Goal: Transaction & Acquisition: Download file/media

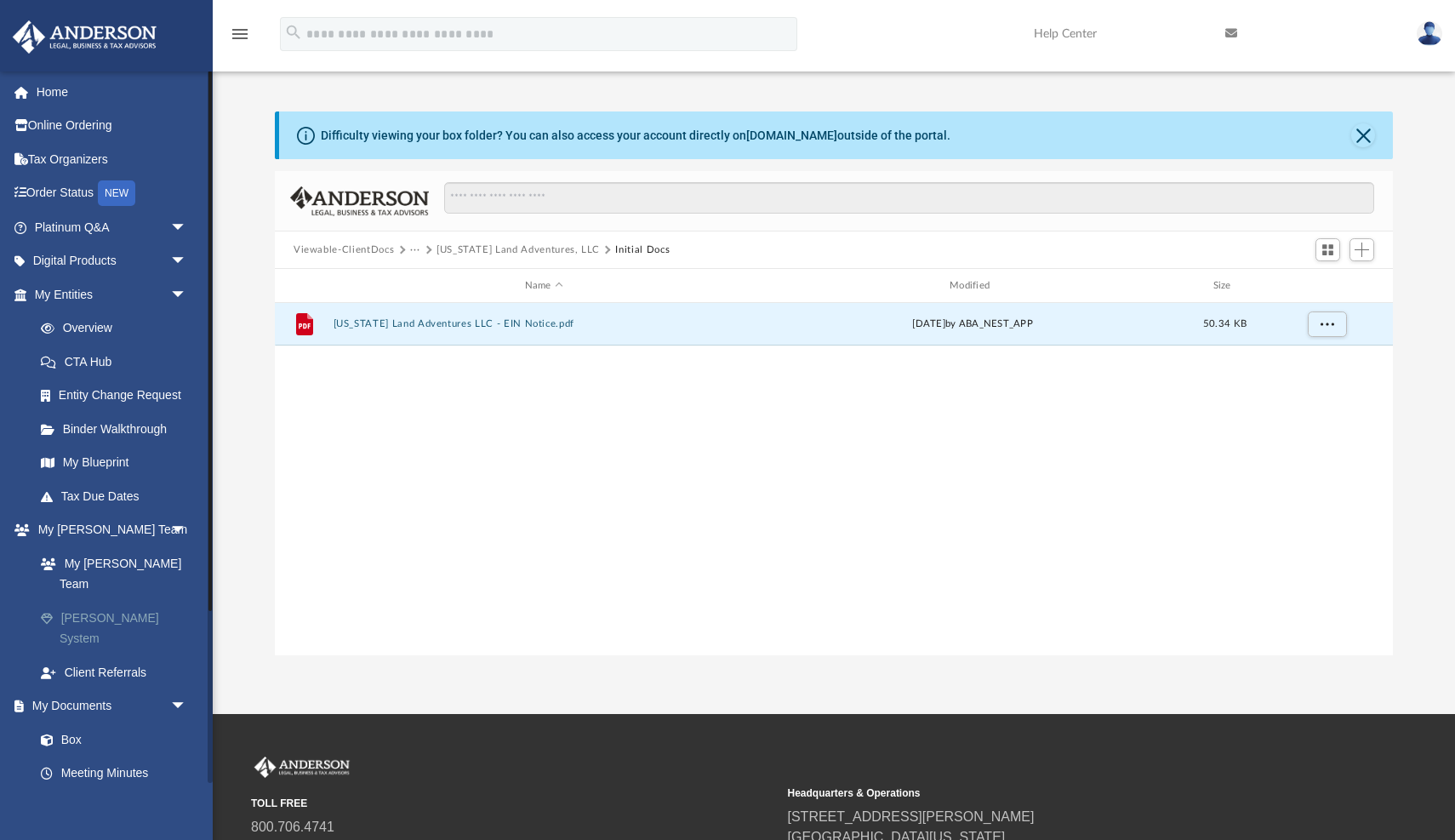
scroll to position [387, 1118]
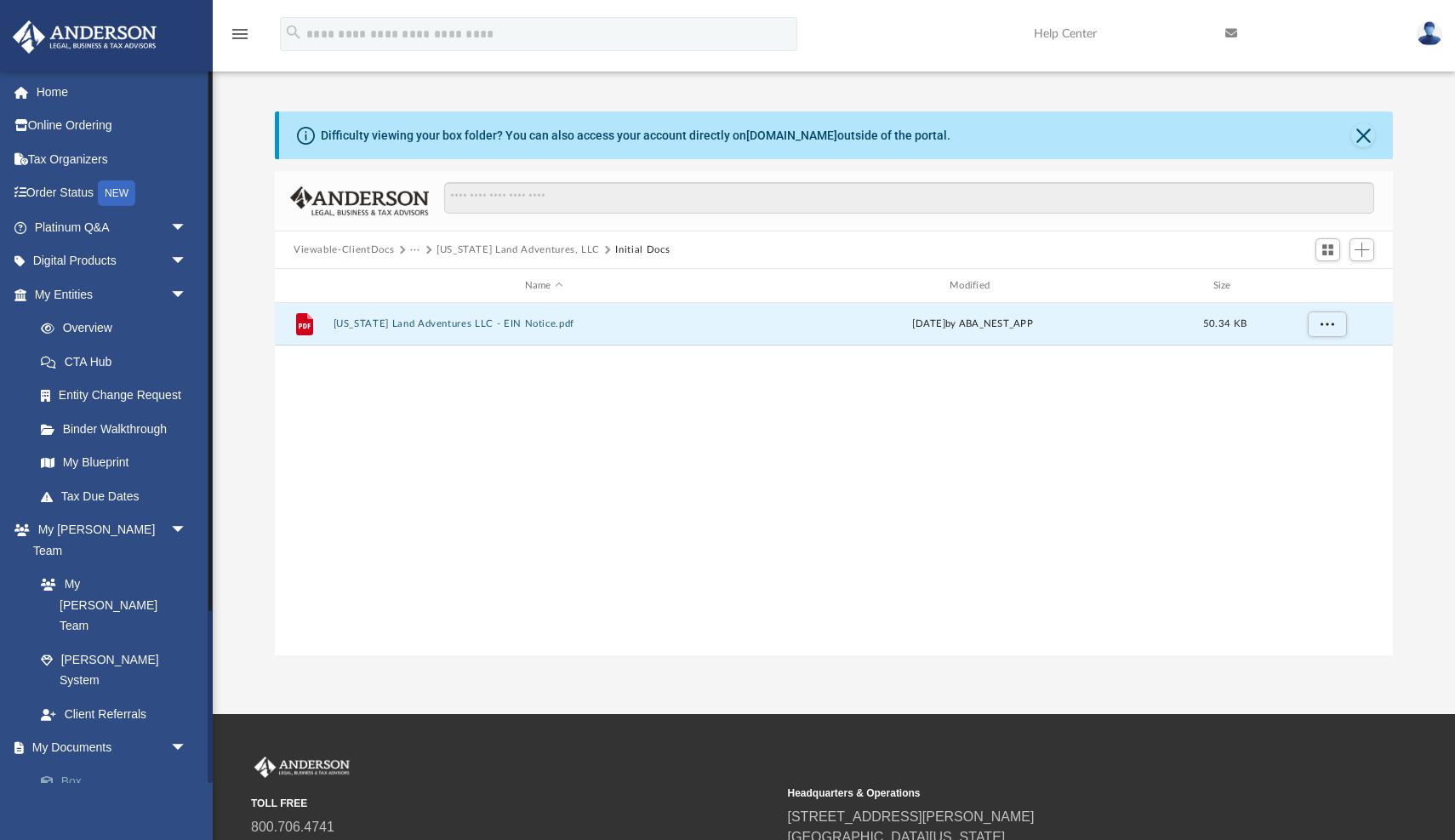
click at [63, 764] on link "Box" at bounding box center [118, 781] width 189 height 34
click at [380, 250] on button "Viewable-ClientDocs" at bounding box center [344, 250] width 101 height 15
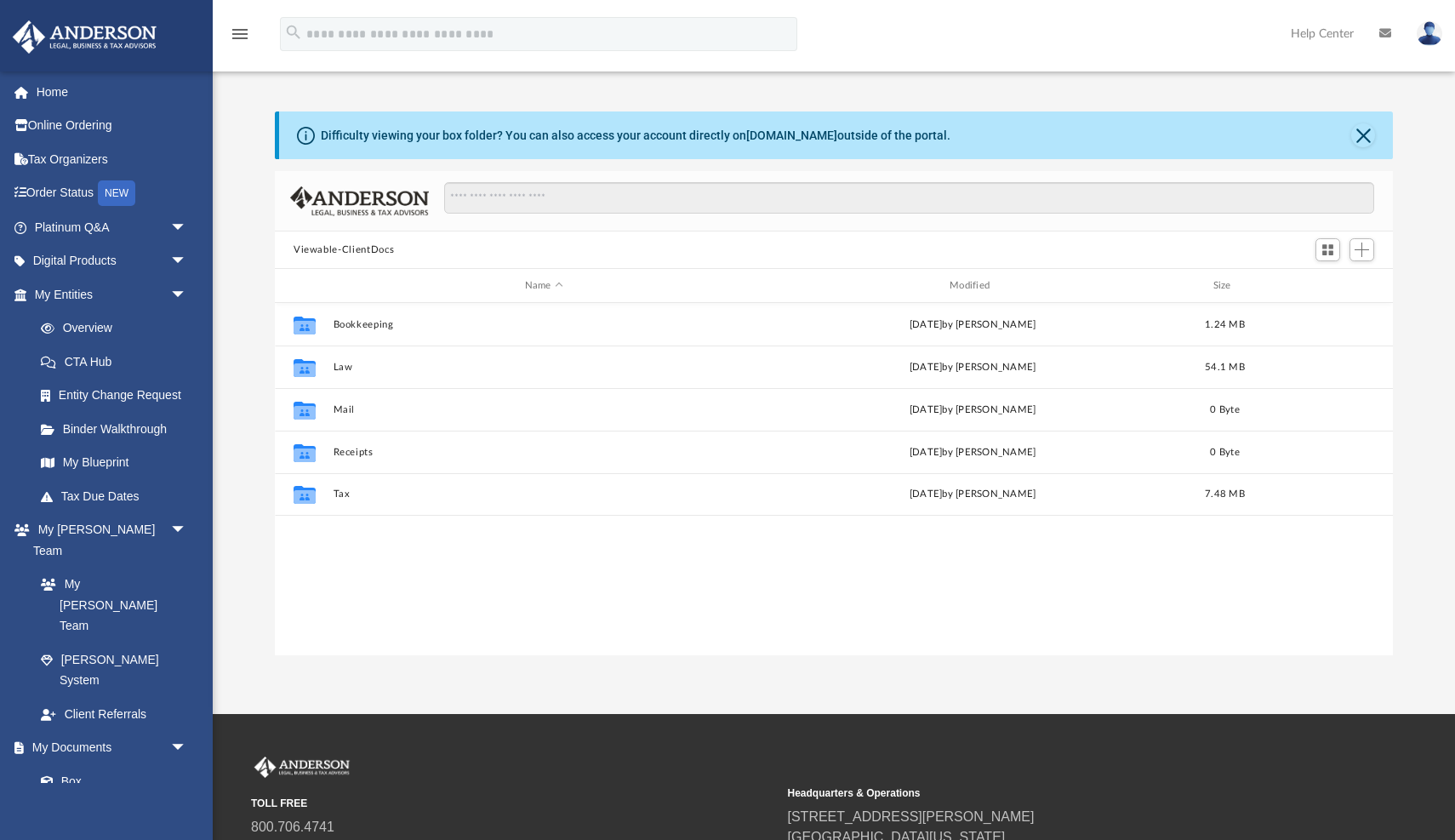
scroll to position [387, 1118]
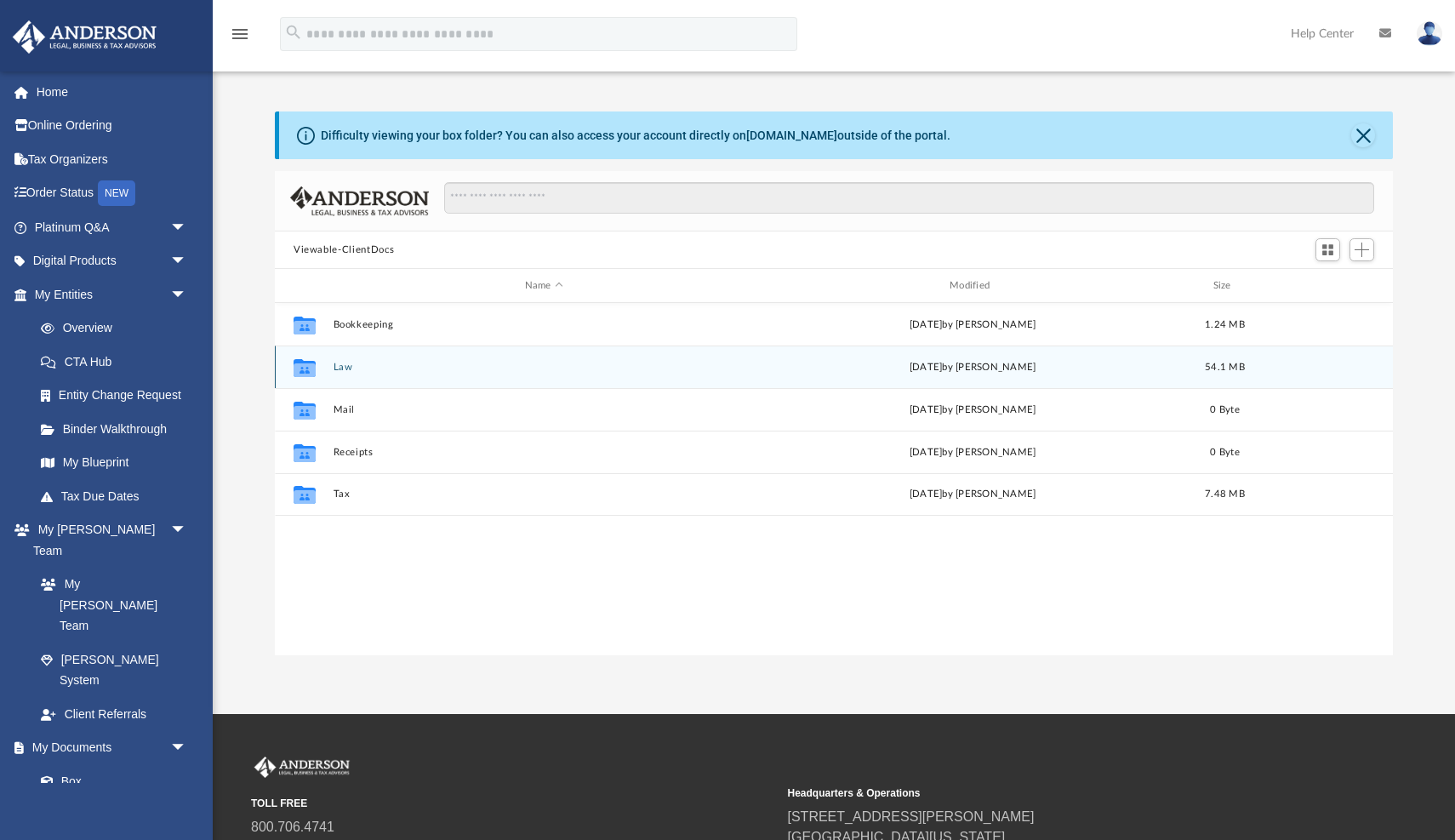
click at [338, 370] on button "Law" at bounding box center [544, 367] width 421 height 11
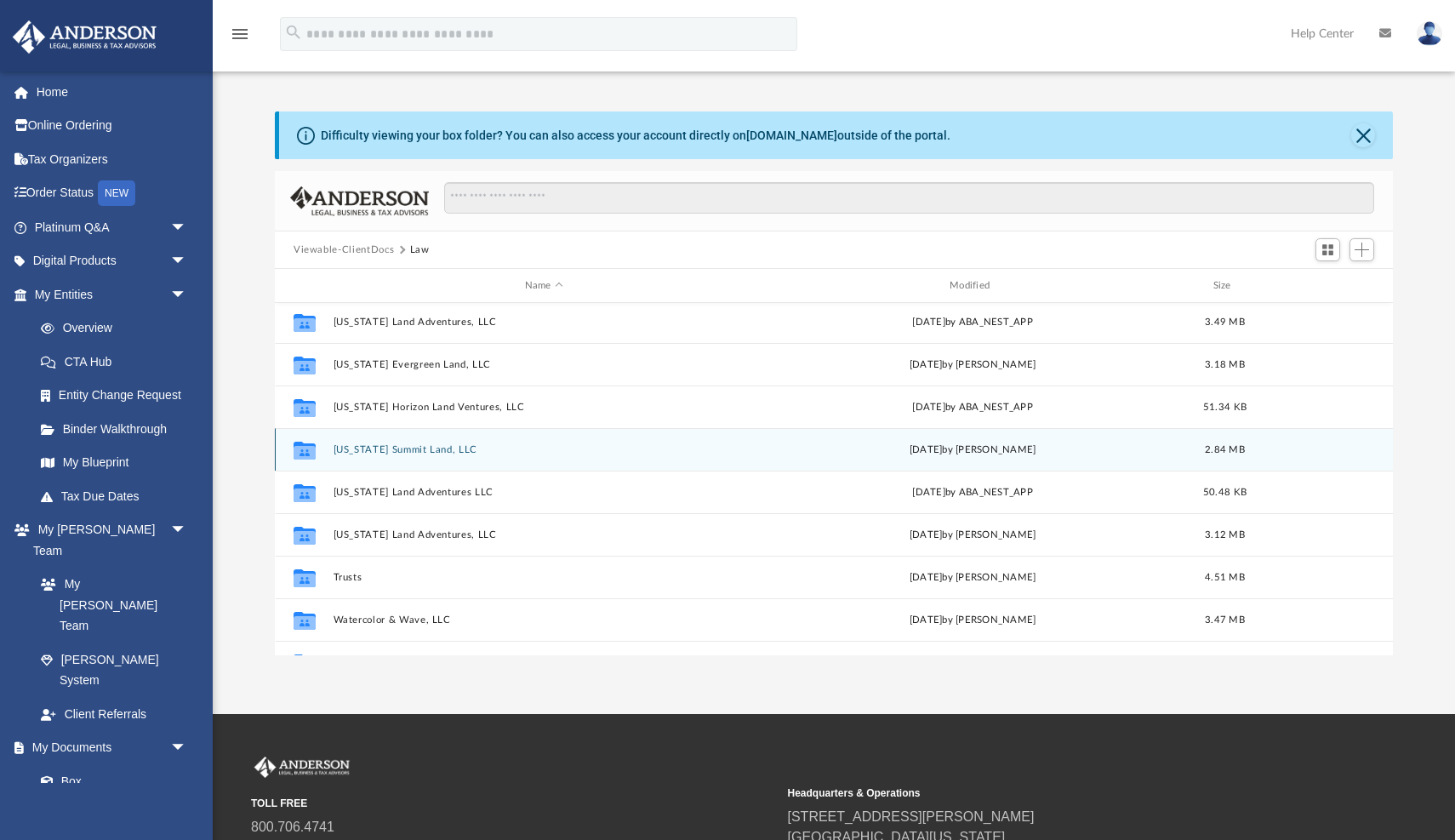
scroll to position [259, 0]
click at [410, 446] on button "[US_STATE] Summit Land, LLC" at bounding box center [544, 447] width 421 height 11
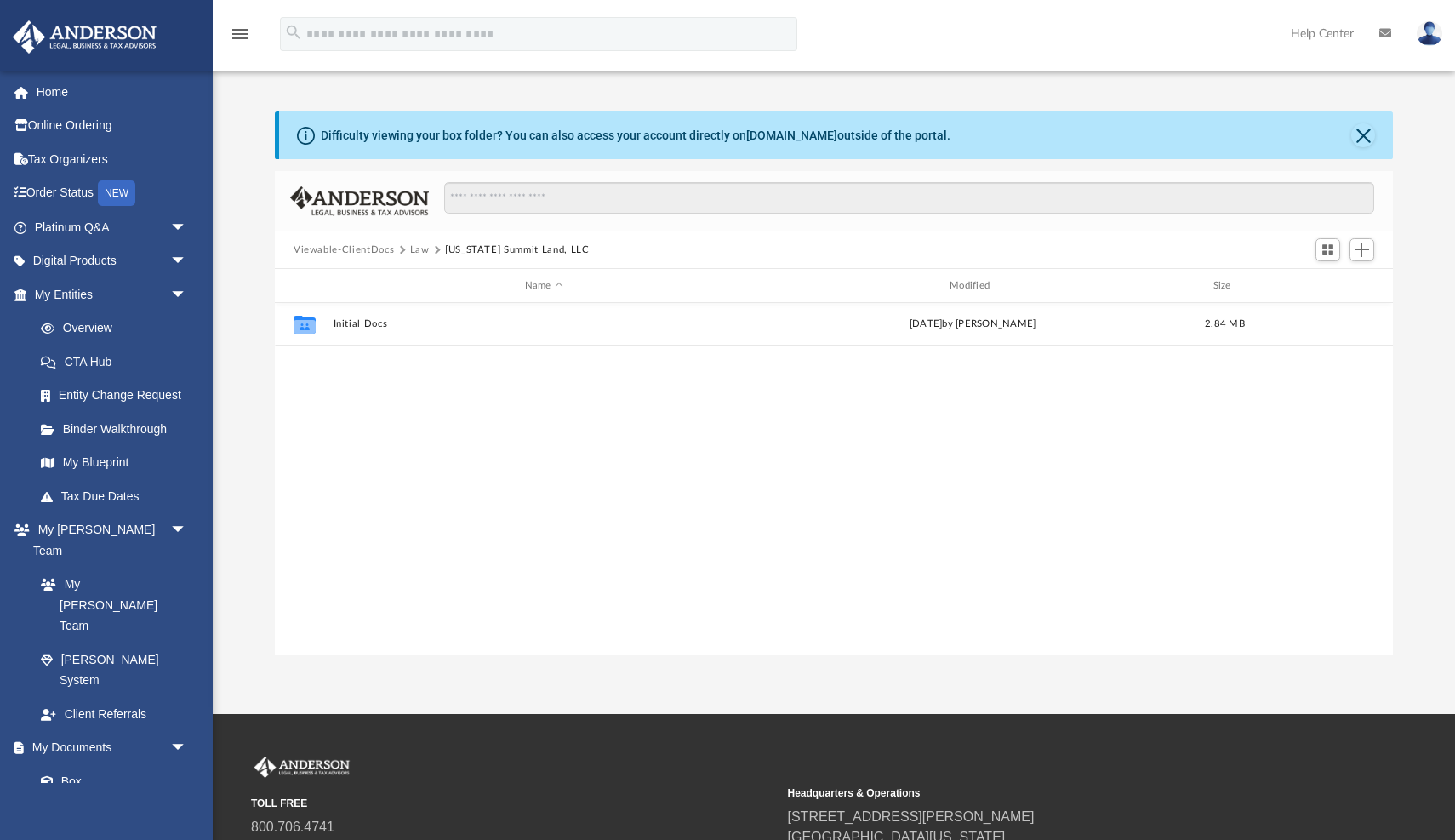
scroll to position [0, 0]
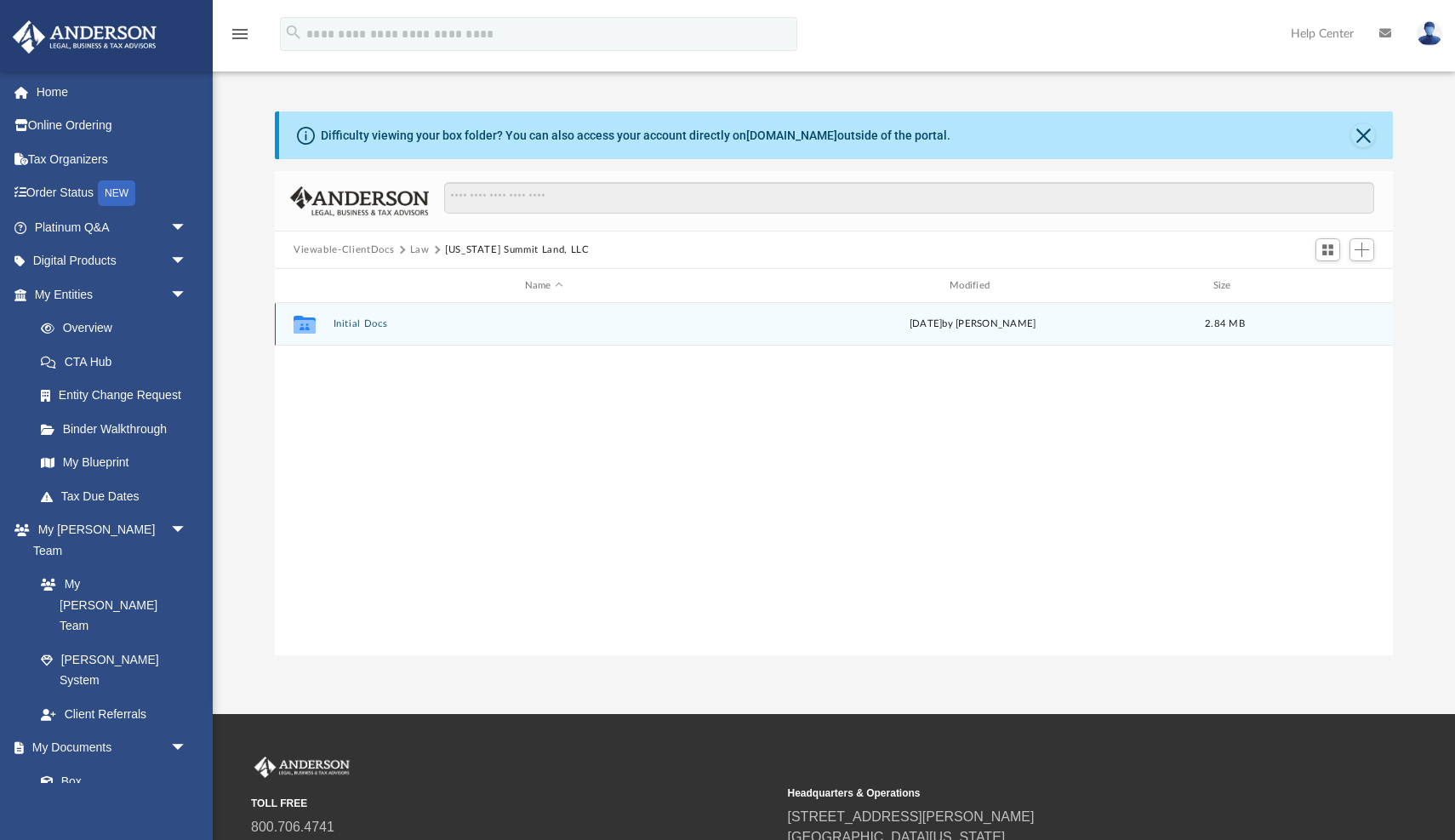
click at [356, 319] on button "Initial Docs" at bounding box center [544, 324] width 421 height 11
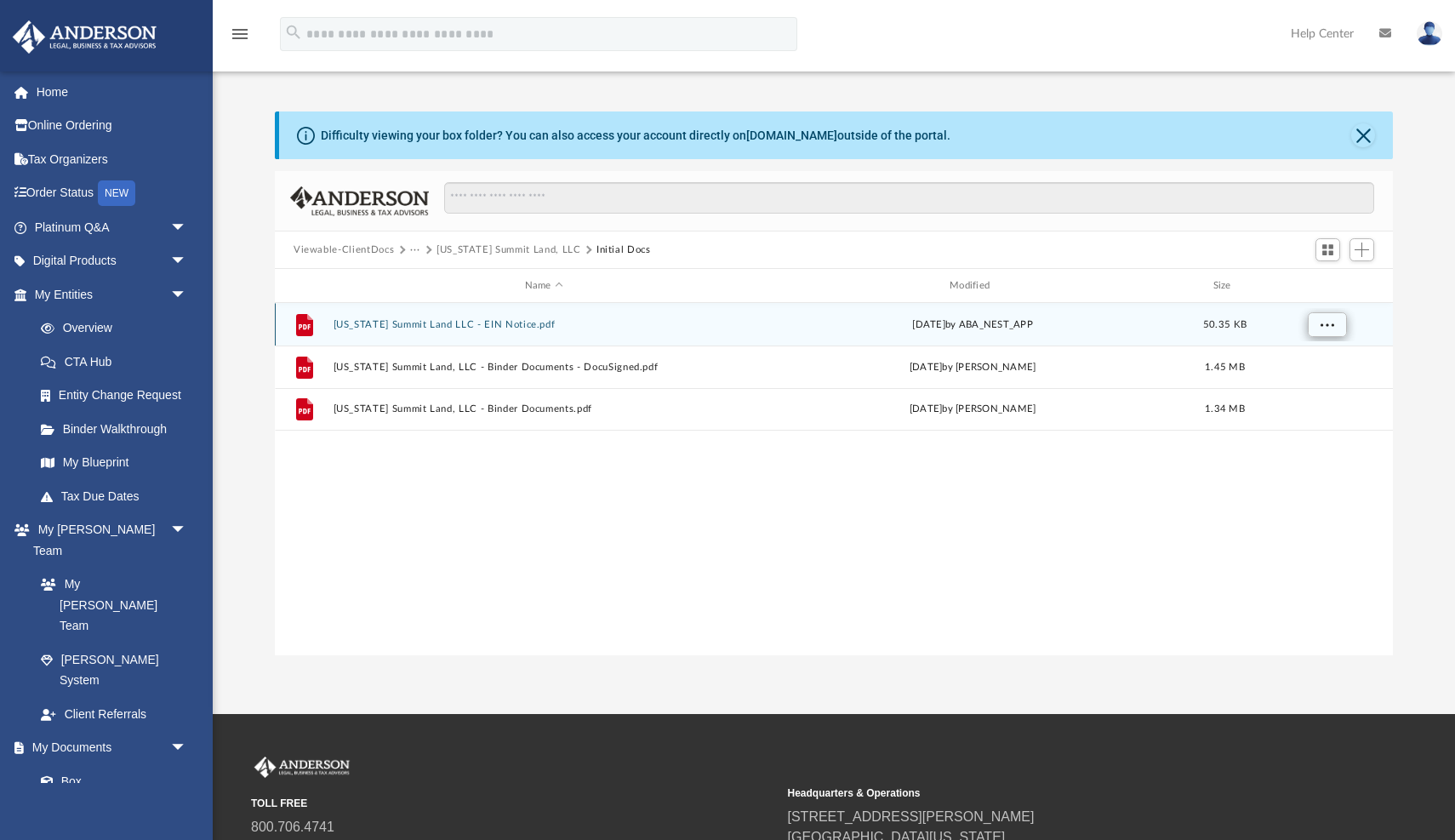
click at [1330, 326] on span "More options" at bounding box center [1326, 324] width 13 height 10
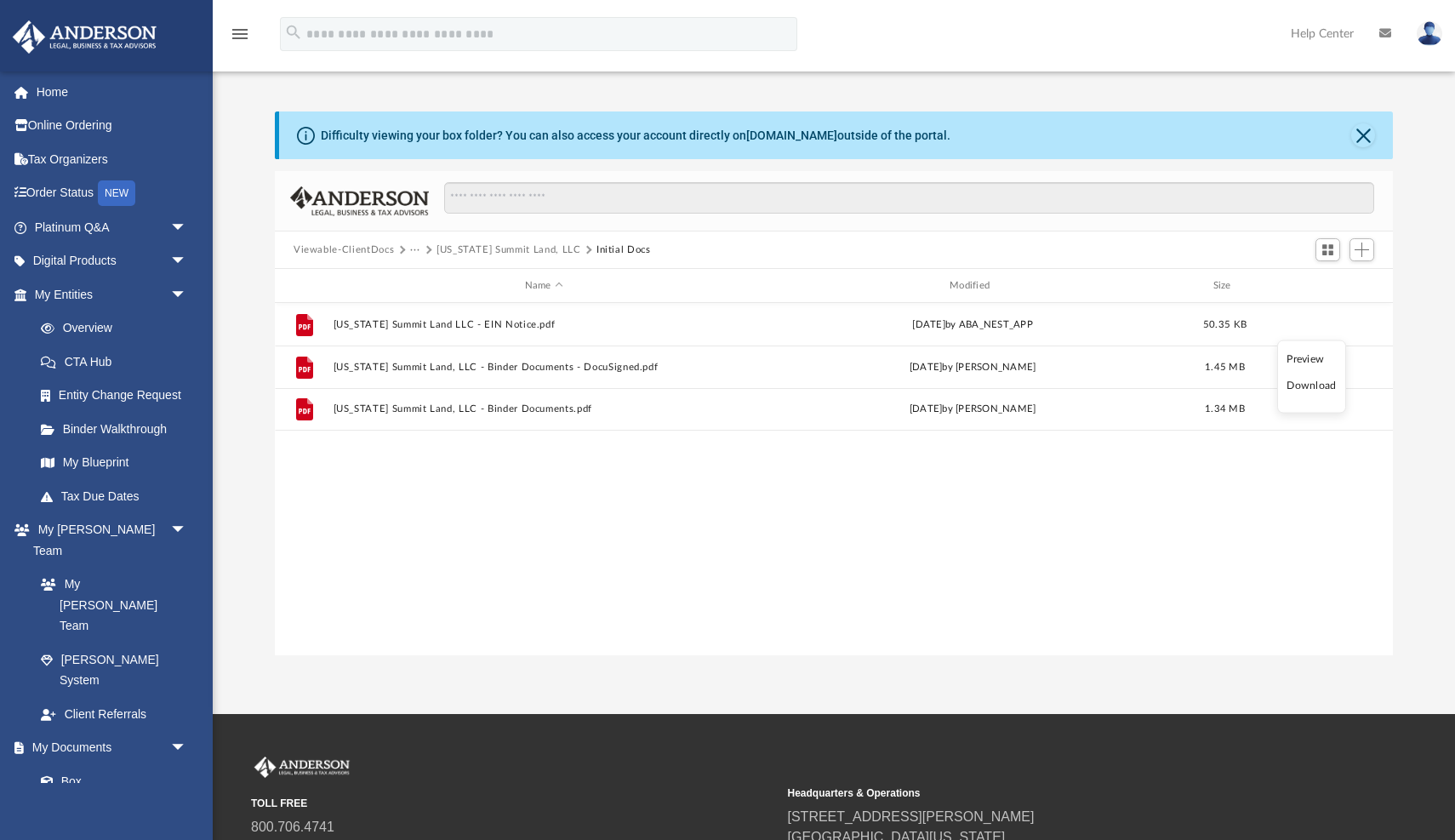
click at [1309, 385] on li "Download" at bounding box center [1311, 386] width 49 height 18
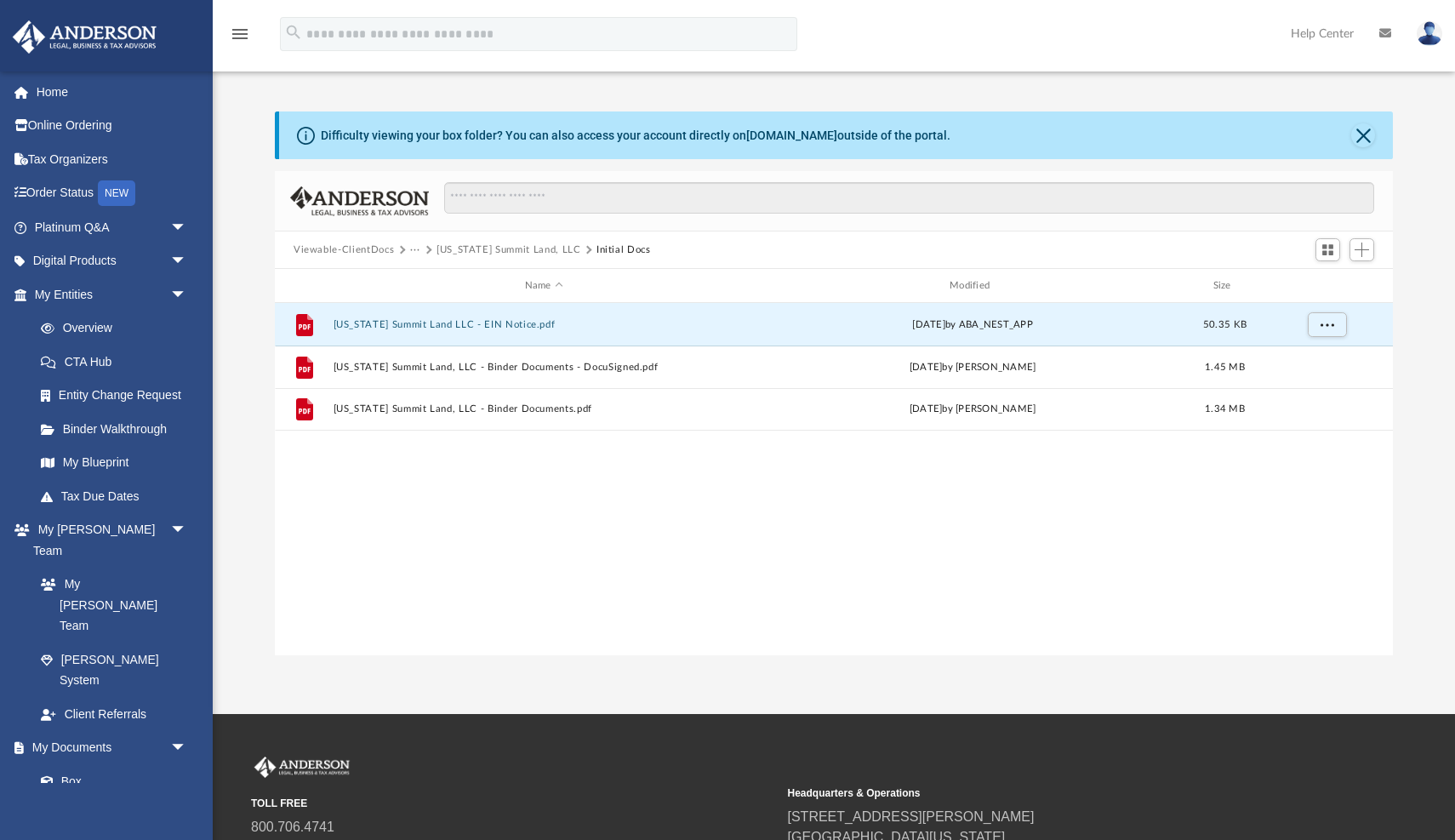
click at [488, 251] on button "[US_STATE] Summit Land, LLC" at bounding box center [509, 250] width 145 height 15
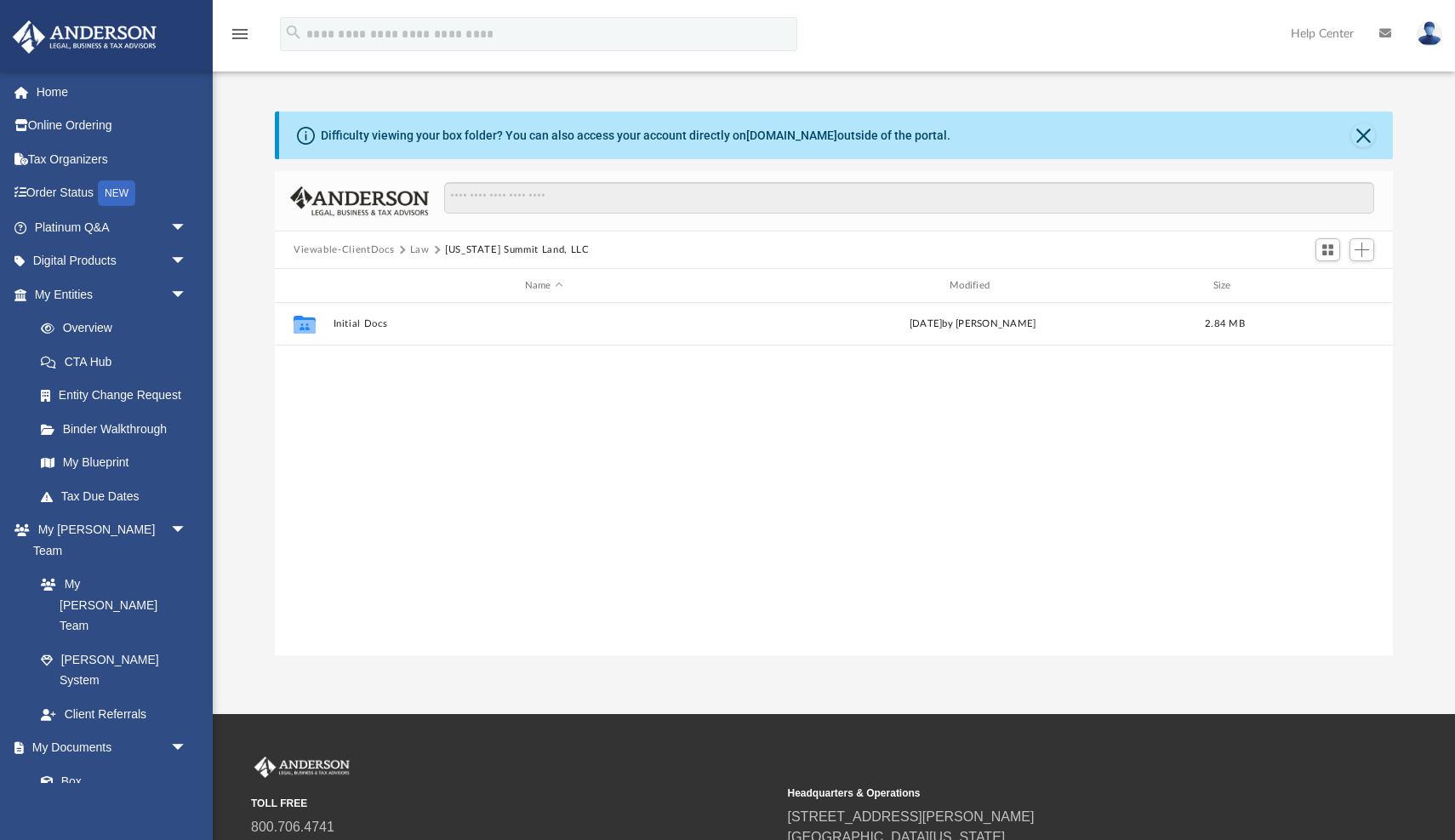
click at [414, 249] on button "Law" at bounding box center [420, 250] width 19 height 15
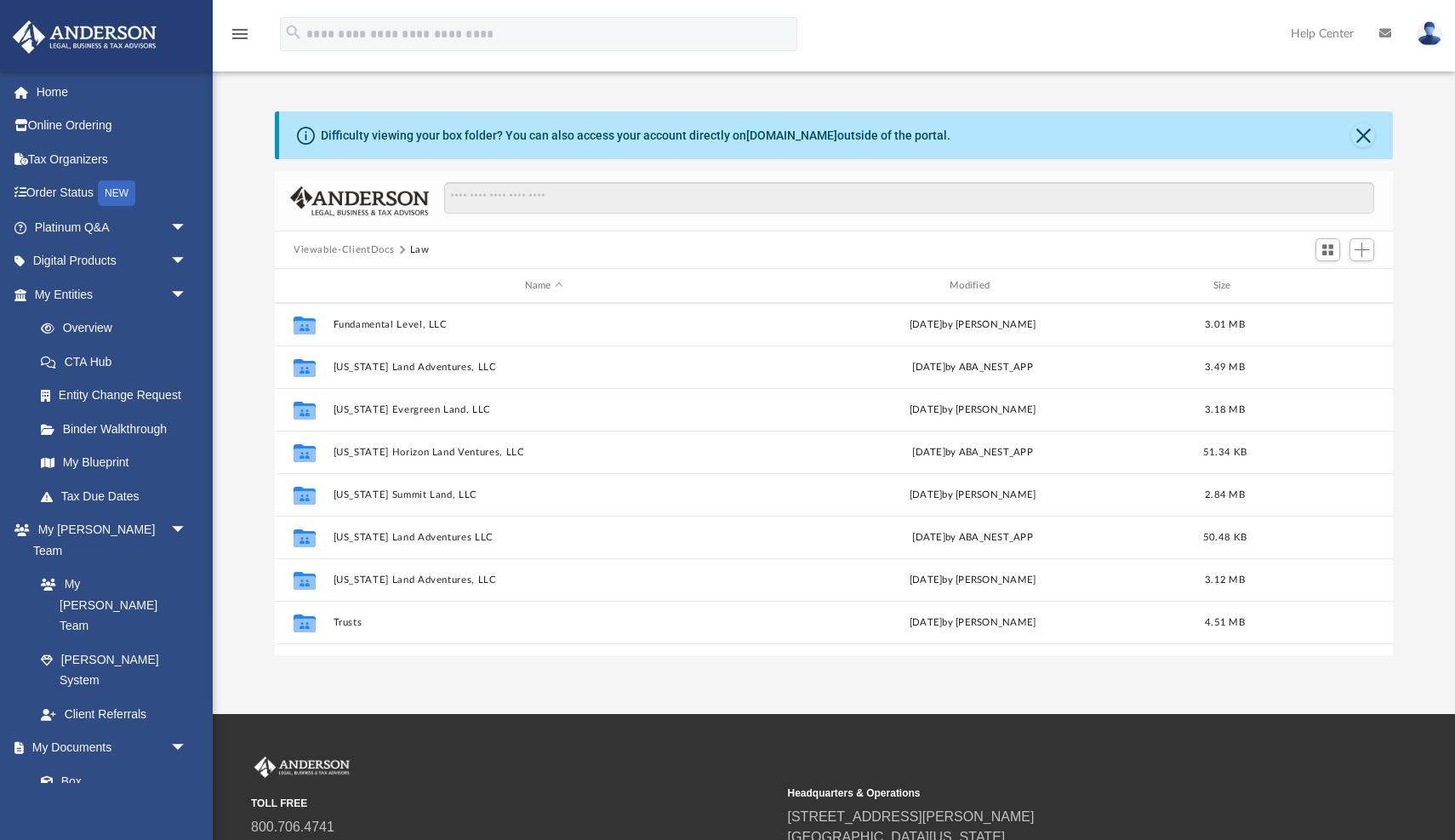
scroll to position [221, 0]
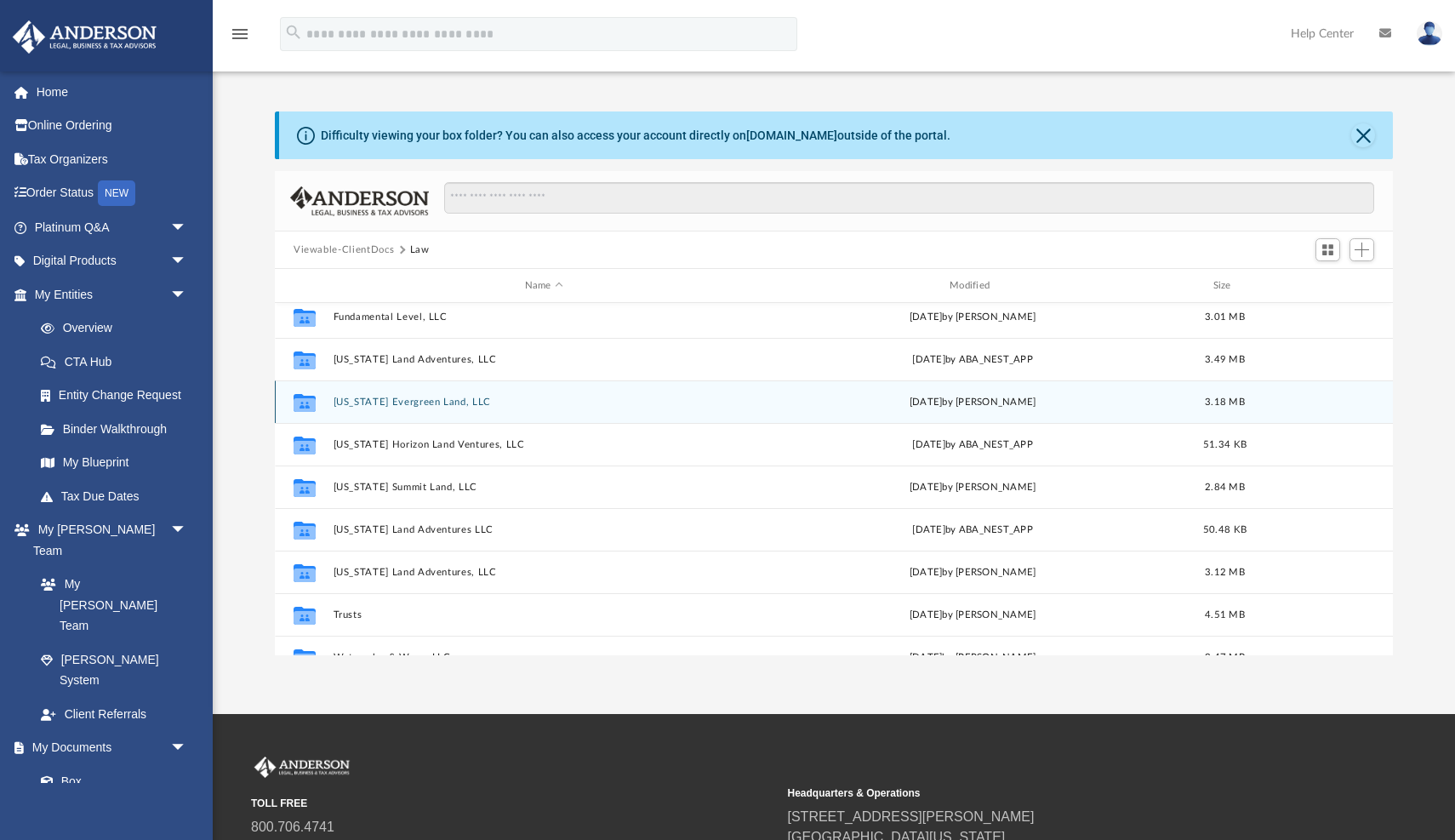
click at [387, 403] on button "[US_STATE] Evergreen Land, LLC" at bounding box center [544, 401] width 421 height 11
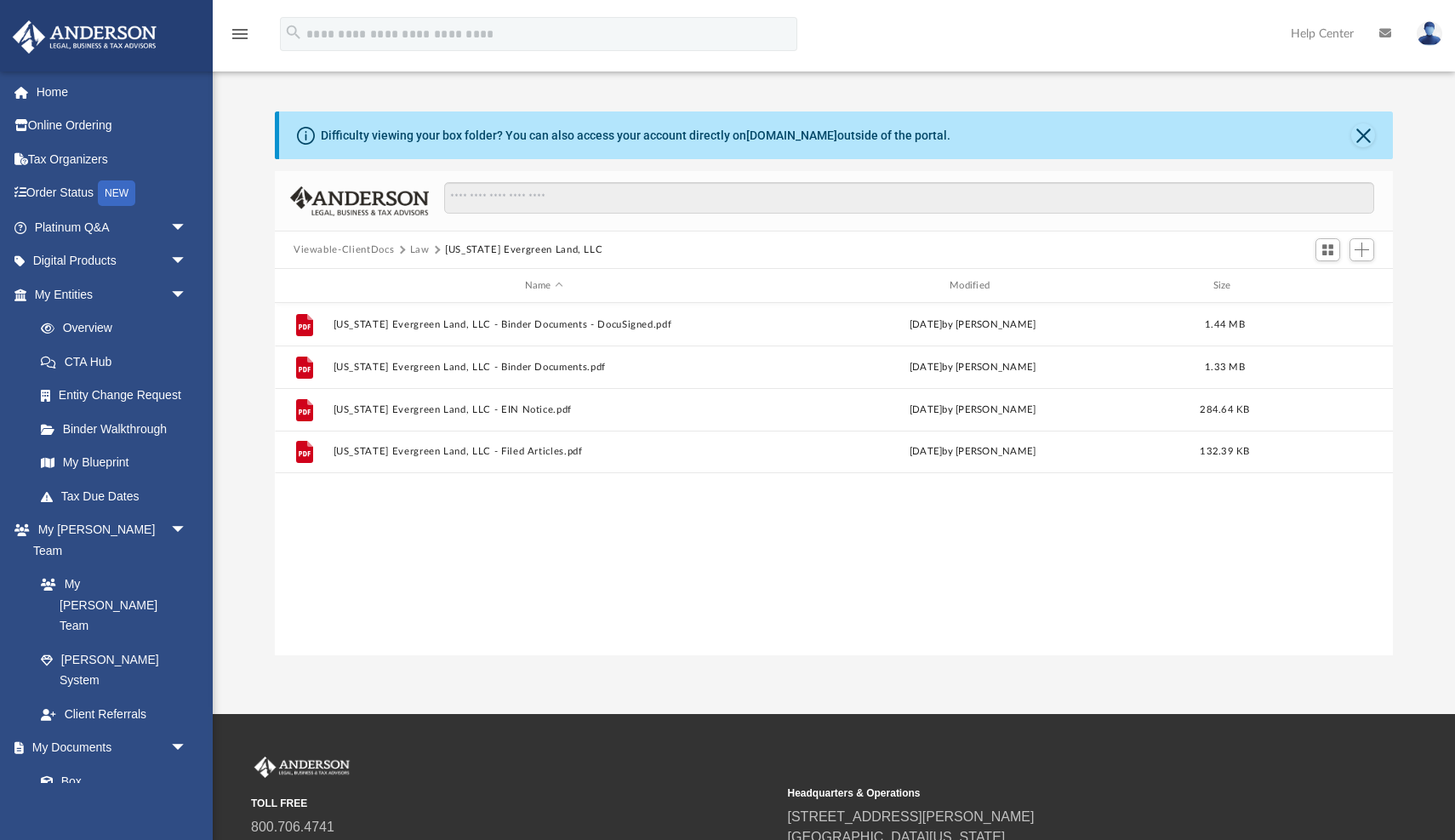
scroll to position [0, 0]
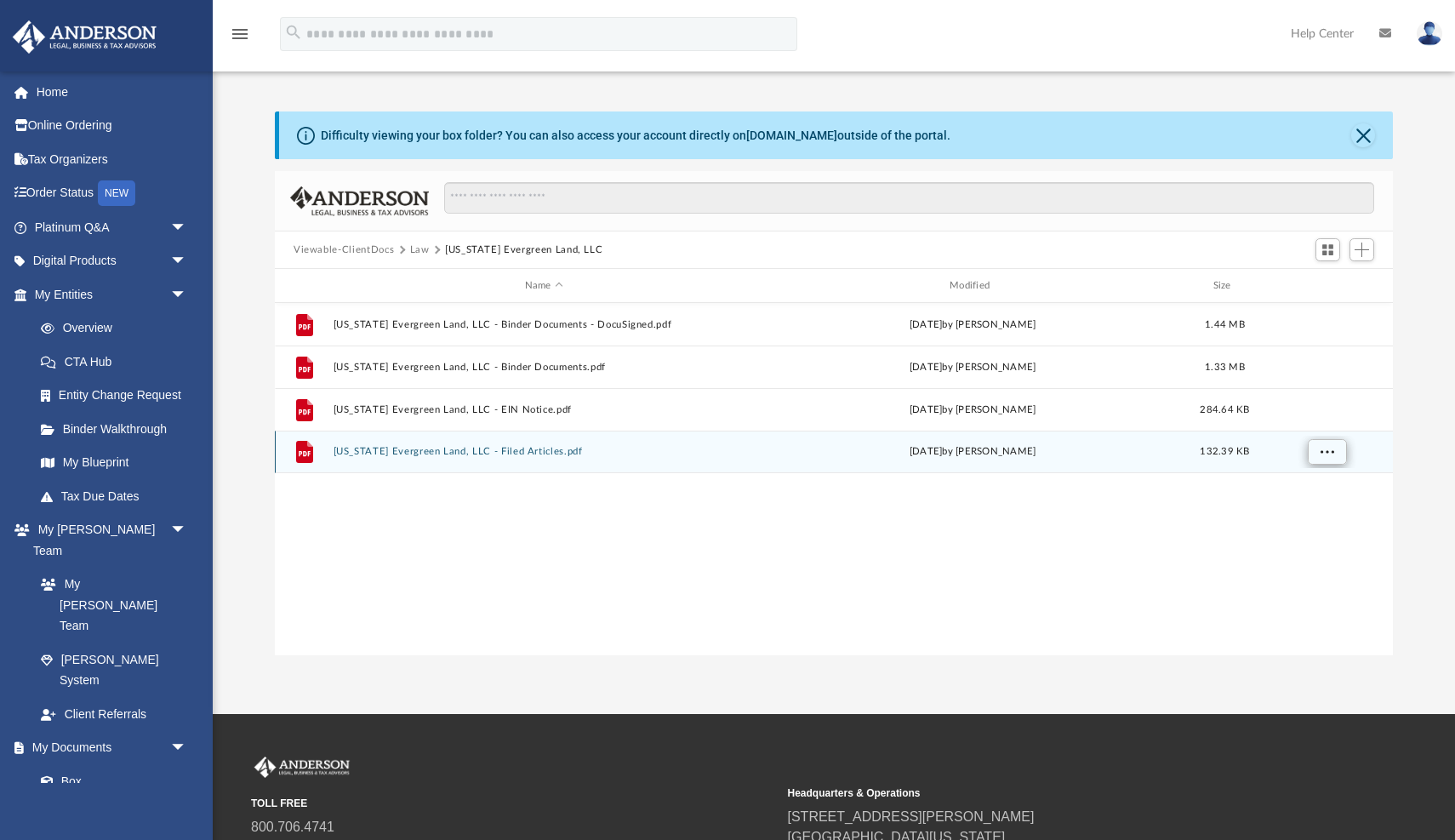
click at [1317, 448] on button "More options" at bounding box center [1327, 451] width 39 height 26
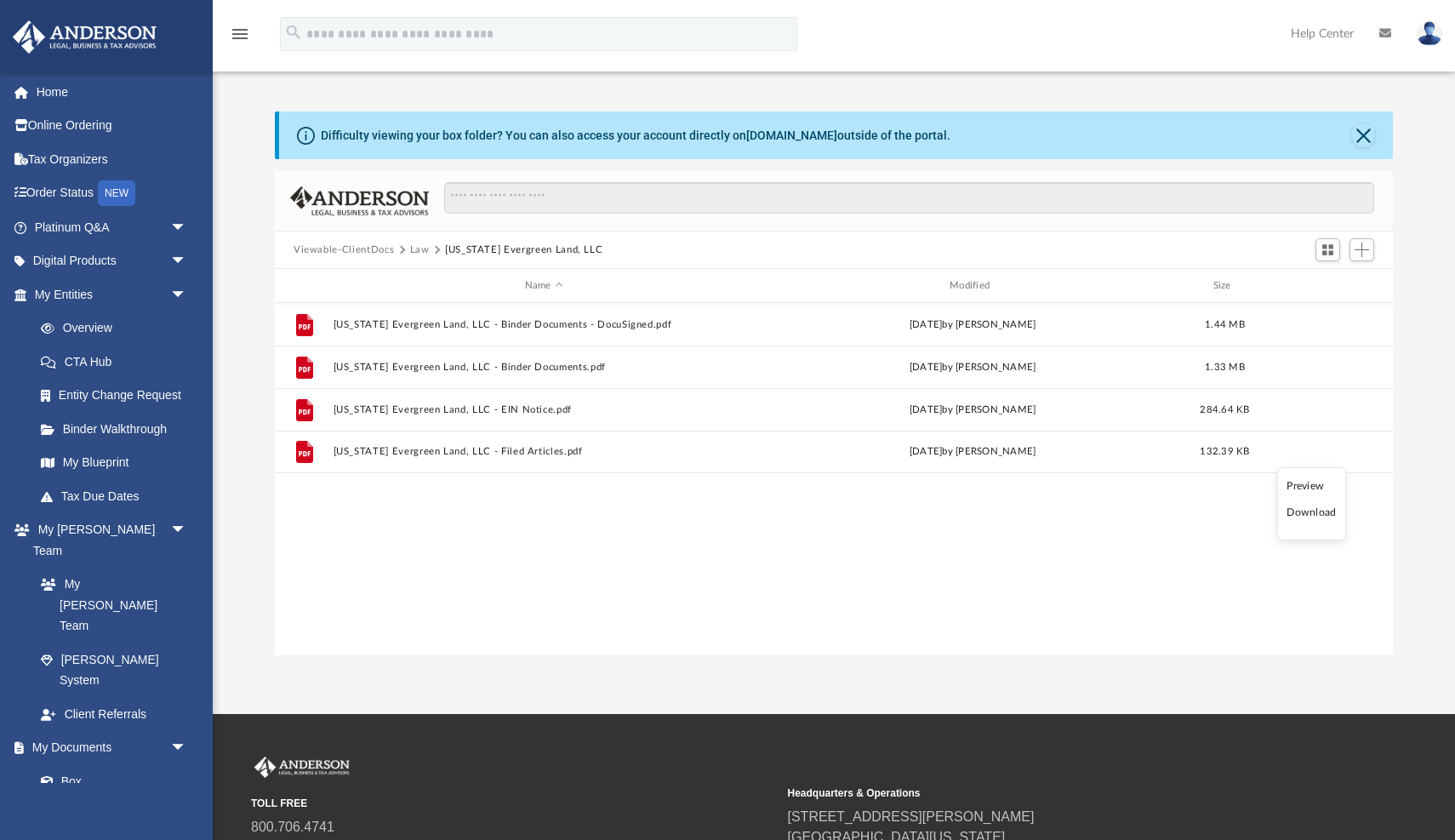
click at [1306, 511] on li "Download" at bounding box center [1311, 513] width 49 height 18
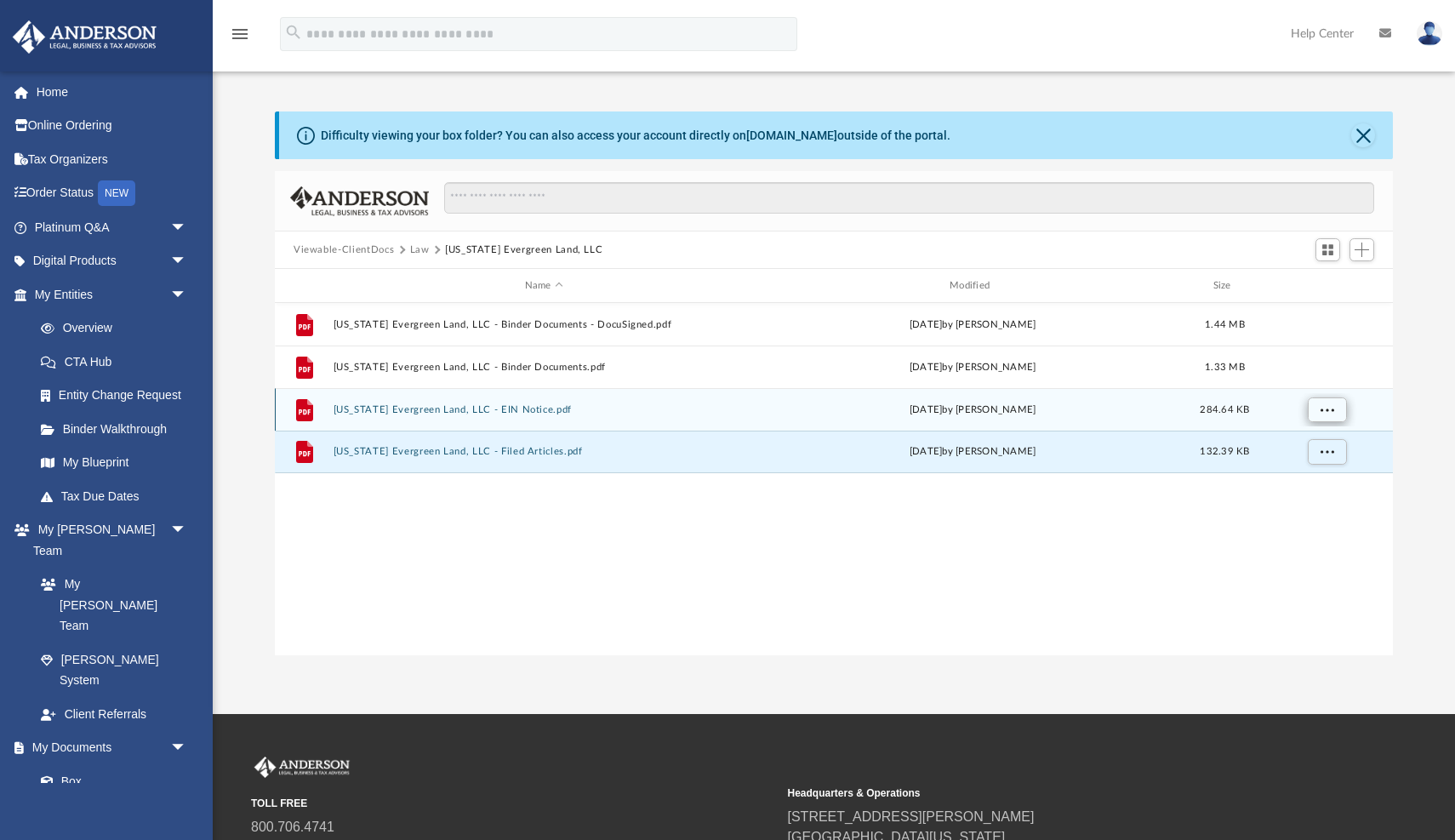
click at [1322, 405] on span "More options" at bounding box center [1326, 409] width 13 height 10
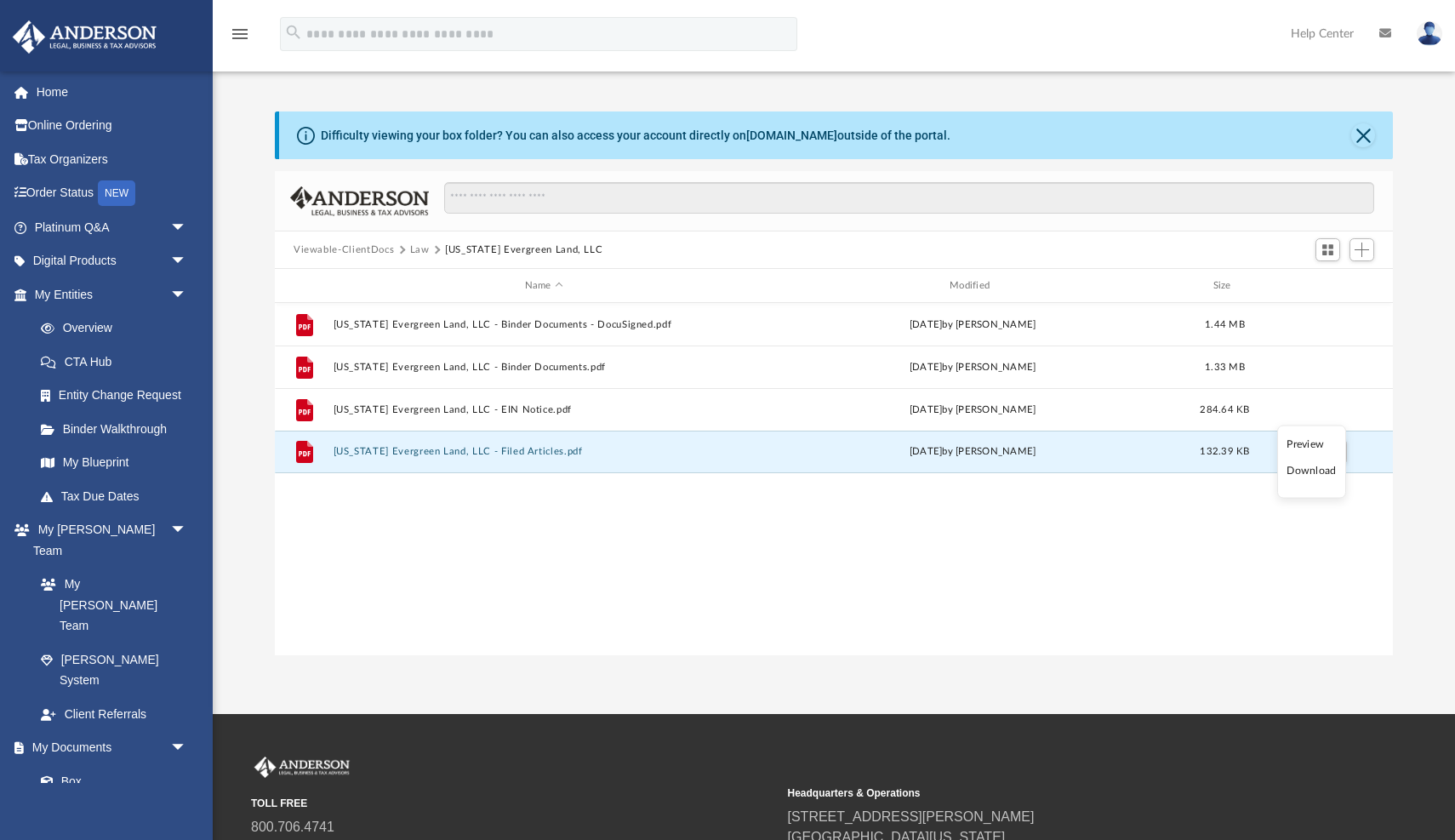
click at [1313, 473] on li "Download" at bounding box center [1311, 470] width 49 height 18
